Goal: Task Accomplishment & Management: Complete application form

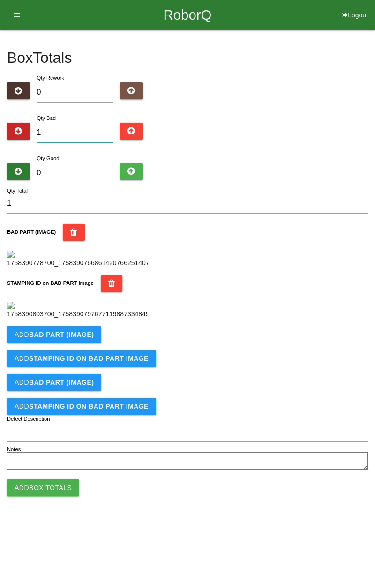
type input "0"
type input "4"
type input "0"
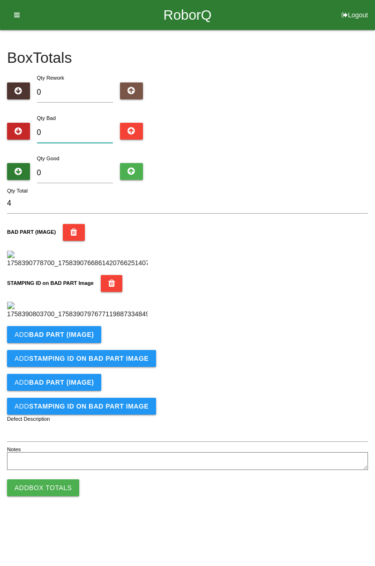
type input "0"
type input "1"
type input "11"
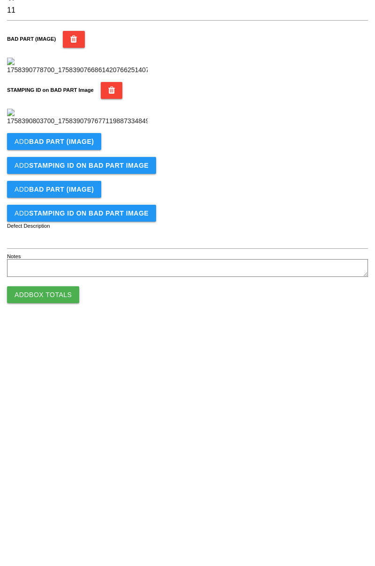
click at [82, 338] on b "BAD PART (IMAGE)" at bounding box center [61, 334] width 65 height 7
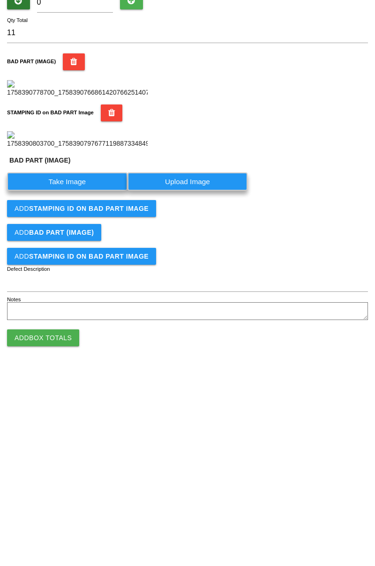
scroll to position [206, 0]
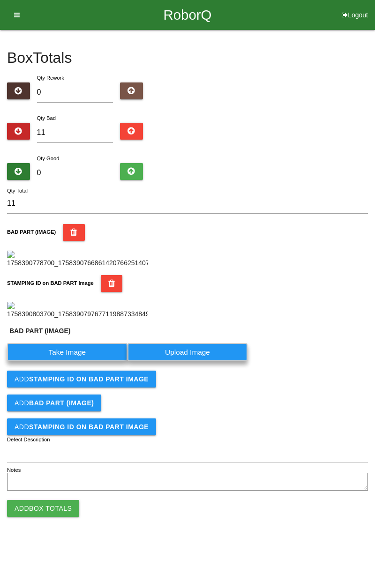
click at [75, 361] on label "Take Image" at bounding box center [67, 352] width 120 height 18
click at [0, 0] on \(IMAGE\) "Take Image" at bounding box center [0, 0] width 0 height 0
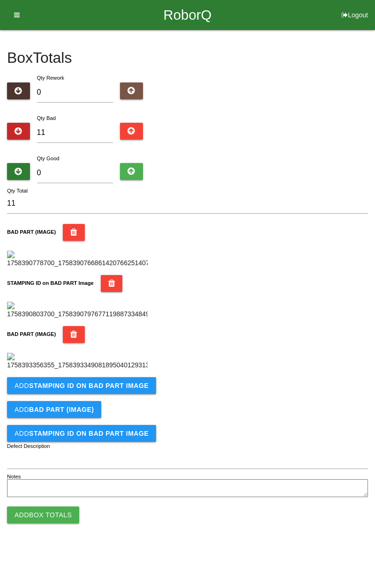
scroll to position [360, 0]
click at [126, 394] on button "Add STAMPING ID on BAD PART Image" at bounding box center [81, 385] width 149 height 17
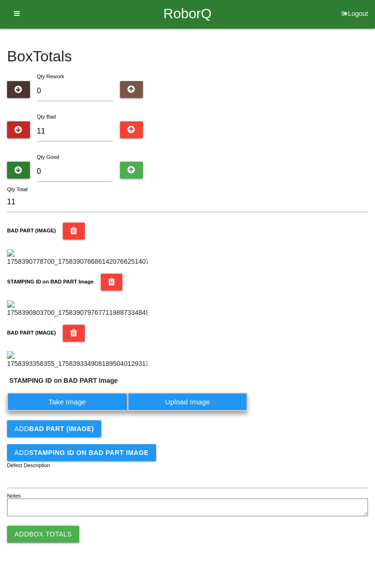
click at [85, 411] on label "Take Image" at bounding box center [67, 402] width 120 height 18
click at [0, 0] on PART "Take Image" at bounding box center [0, 0] width 0 height 0
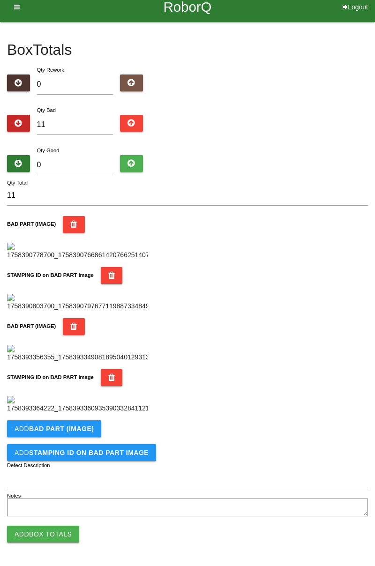
scroll to position [513, 0]
click at [91, 430] on button "Add BAD PART (IMAGE)" at bounding box center [54, 428] width 94 height 17
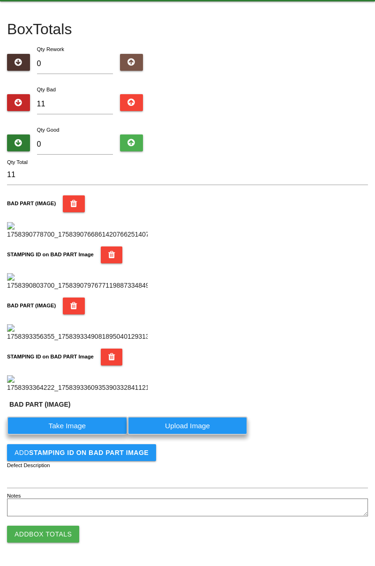
click at [85, 435] on label "Take Image" at bounding box center [67, 425] width 120 height 18
click at [0, 0] on \(IMAGE\) "Take Image" at bounding box center [0, 0] width 0 height 0
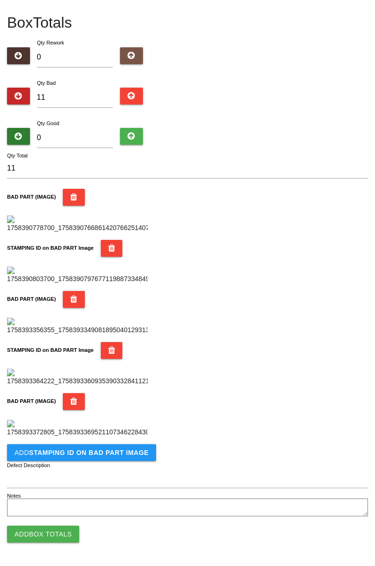
scroll to position [667, 0]
click at [119, 452] on b "STAMPING ID on BAD PART Image" at bounding box center [88, 452] width 119 height 7
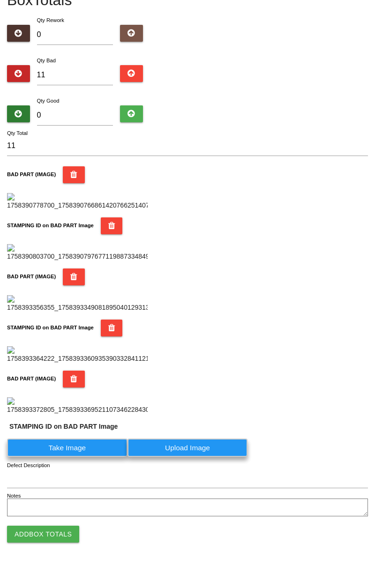
click at [87, 457] on label "Take Image" at bounding box center [67, 448] width 120 height 18
click at [0, 0] on PART "Take Image" at bounding box center [0, 0] width 0 height 0
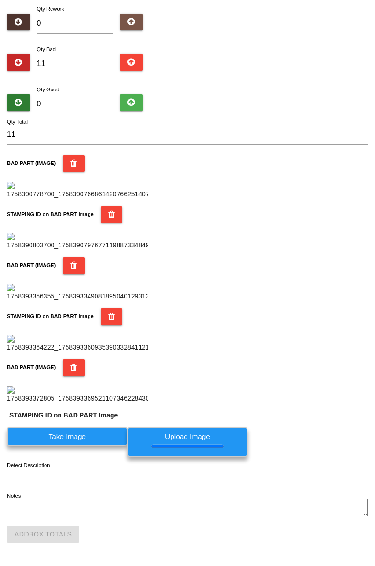
scroll to position [0, 0]
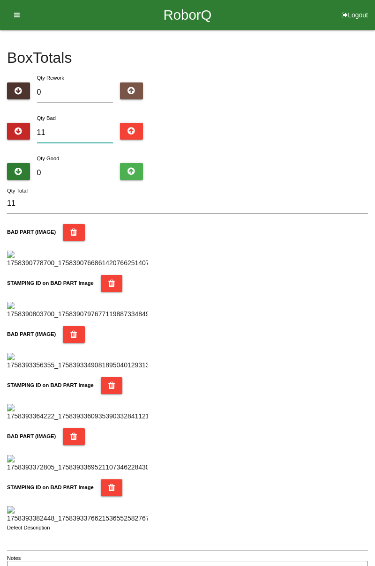
click at [87, 131] on input "11" at bounding box center [75, 133] width 76 height 20
type input "1"
type input "14"
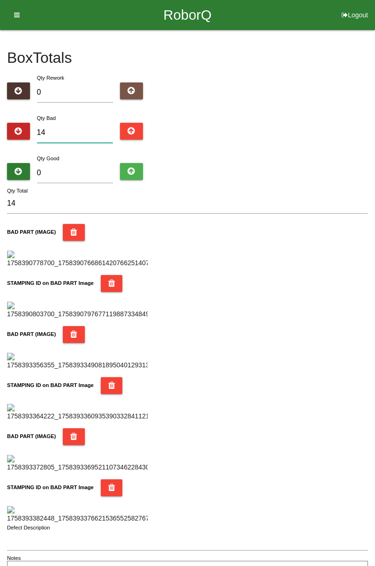
type input "1"
type input "15"
type input "1"
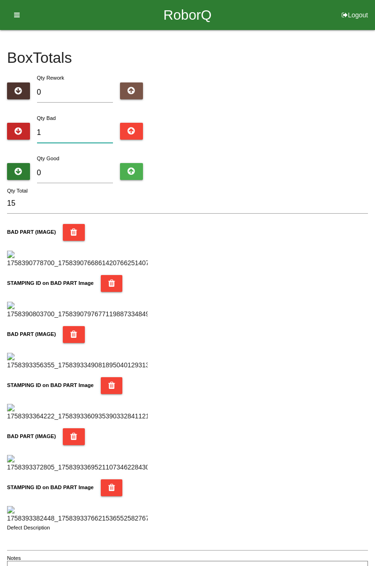
type input "1"
type input "16"
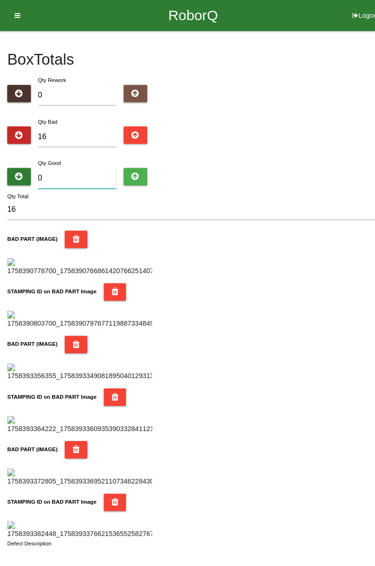
click at [70, 176] on input "0" at bounding box center [75, 173] width 76 height 20
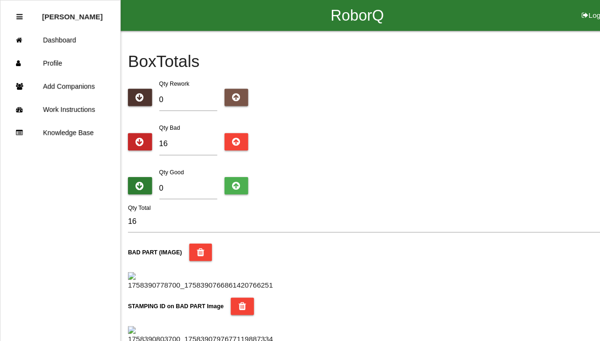
click at [145, 0] on div "RoborQ Logout" at bounding box center [347, 15] width 506 height 30
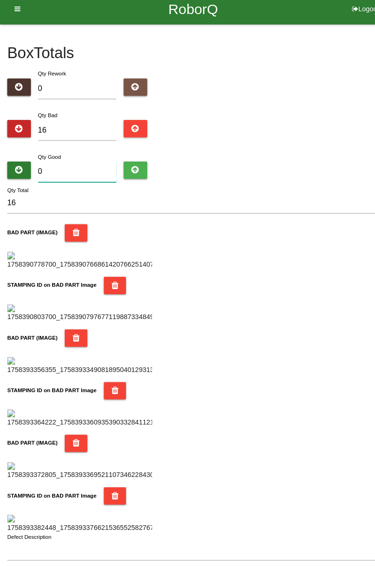
click at [94, 168] on input "0" at bounding box center [75, 173] width 76 height 20
type input "7"
type input "23"
type input "72"
type input "88"
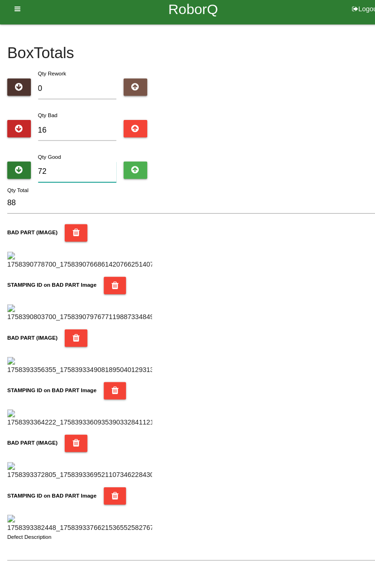
type input "7"
type input "23"
type input "77"
type input "93"
type input "770"
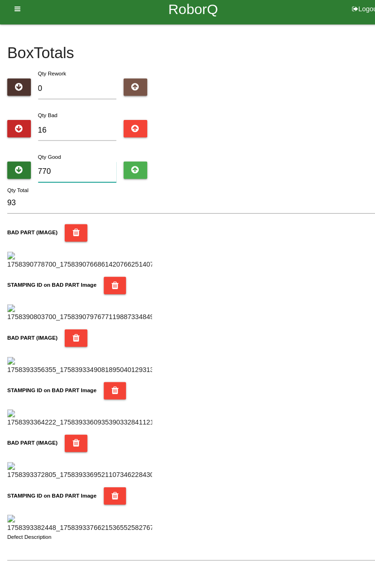
type input "786"
type input "77"
type input "93"
type input "7"
type input "23"
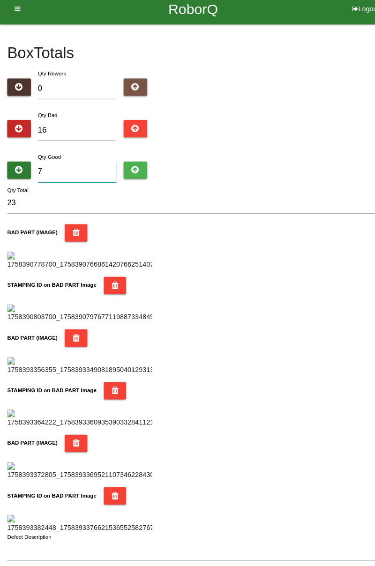
type input "0"
type input "16"
type input "7"
type input "23"
type input "70"
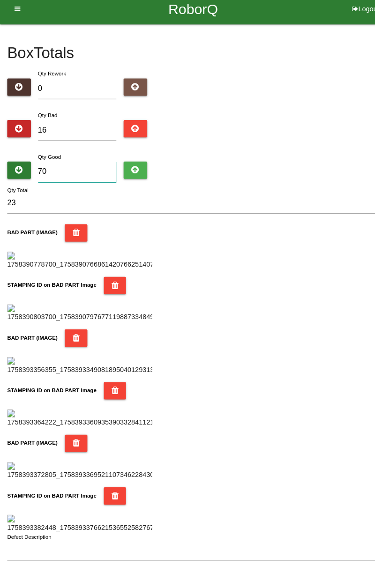
type input "86"
type input "7"
type input "23"
type input "0"
type input "16"
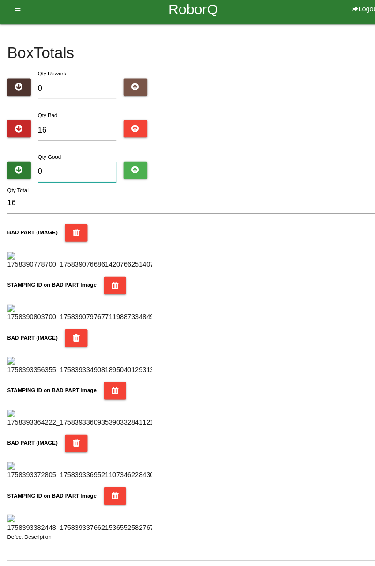
type input "6"
type input "22"
type input "68"
type input "84"
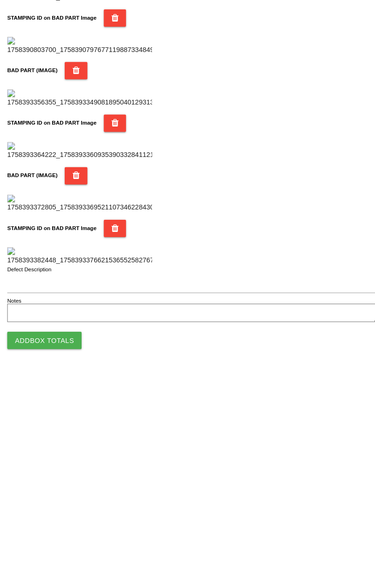
scroll to position [821, 0]
type input "68"
click at [69, 537] on button "Add Box Totals" at bounding box center [43, 534] width 72 height 17
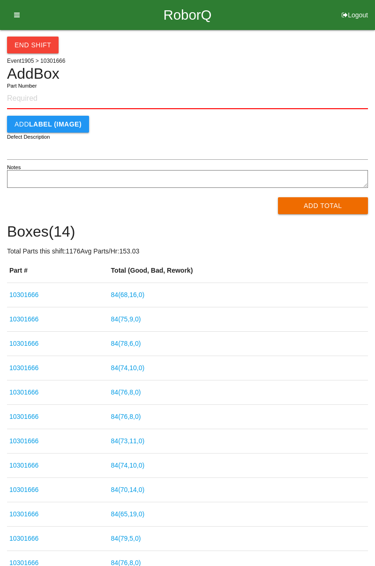
click at [50, 45] on button "End Shift" at bounding box center [33, 45] width 52 height 17
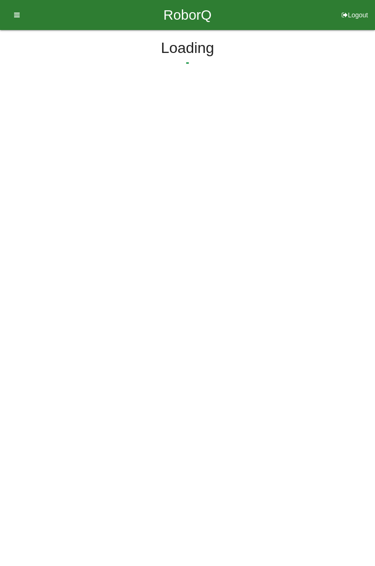
select select "3"
select select "2"
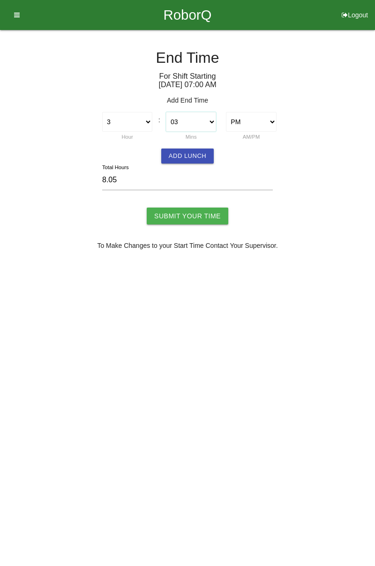
click at [208, 121] on select "00 01 02 03 04 05 06 07 08 09 10 11 12 13 14 15 16 17 18 19 20 21 22 23 24 25 2…" at bounding box center [191, 122] width 50 height 20
select select "0"
click at [166, 112] on select "00 01 02 03 04 05 06 07 08 09 10 11 12 13 14 15 16 17 18 19 20 21 22 23 24 25 2…" at bounding box center [191, 122] width 50 height 20
type input "8.00"
click at [192, 217] on input "Submit Your Time" at bounding box center [188, 216] width 82 height 17
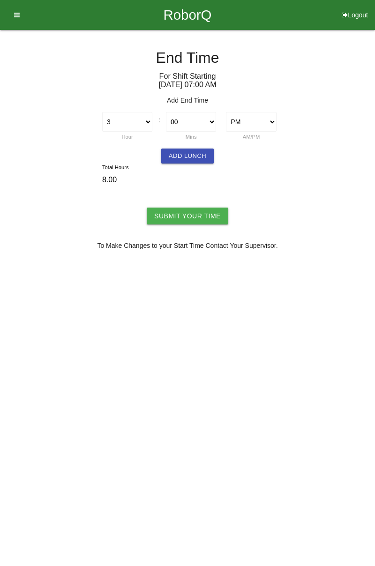
type input "Processing..."
